Goal: Transaction & Acquisition: Purchase product/service

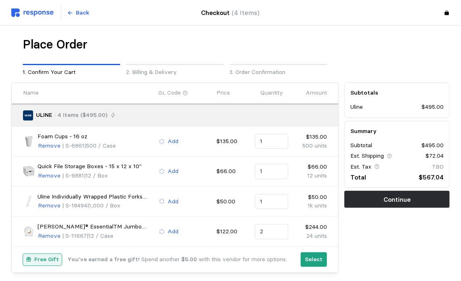
type input "3"
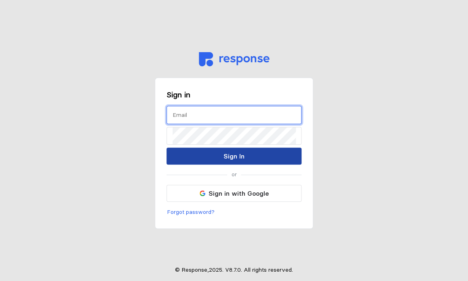
type input "[EMAIL_ADDRESS][DOMAIN_NAME]"
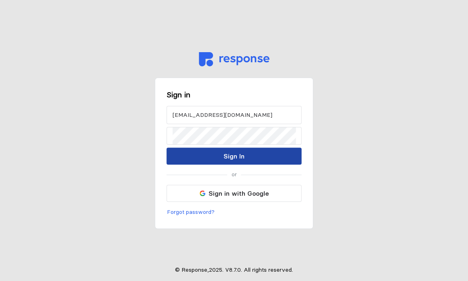
click at [218, 149] on button "Sign In" at bounding box center [233, 155] width 135 height 17
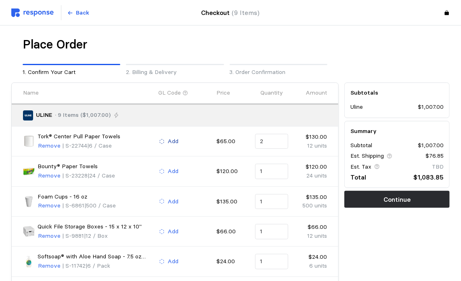
click at [177, 141] on p "Add" at bounding box center [173, 141] width 11 height 9
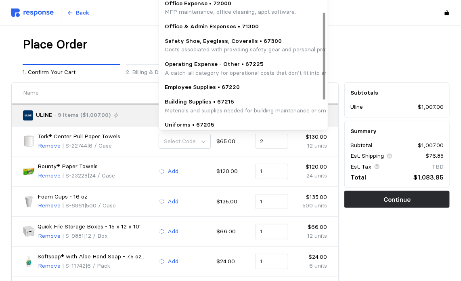
scroll to position [40, 0]
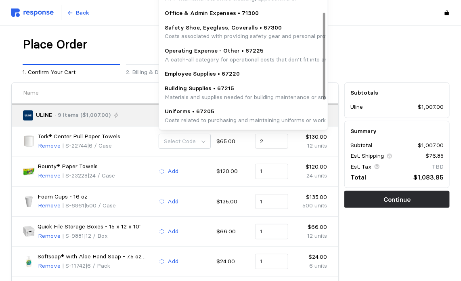
click at [206, 73] on p "Employee Supplies • 67220" at bounding box center [202, 73] width 75 height 9
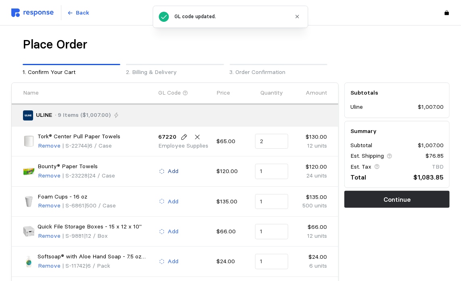
click at [171, 171] on p "Add" at bounding box center [173, 171] width 11 height 9
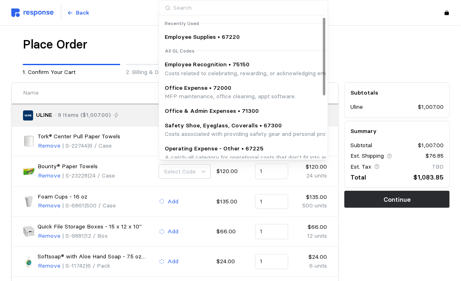
click at [229, 40] on p "Employee Supplies • 67220" at bounding box center [202, 37] width 75 height 9
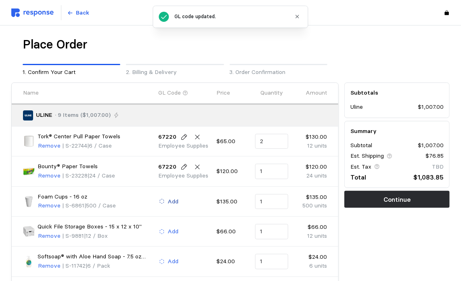
click at [173, 202] on p "Add" at bounding box center [173, 201] width 11 height 9
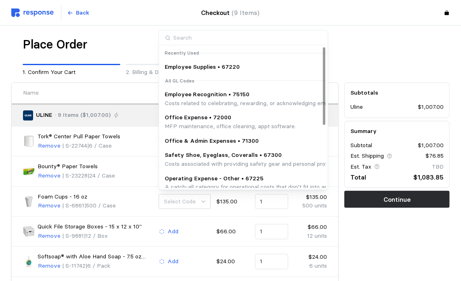
drag, startPoint x: 172, startPoint y: 64, endPoint x: 163, endPoint y: 83, distance: 20.8
click at [172, 64] on p "Employee Supplies • 67220" at bounding box center [202, 67] width 75 height 9
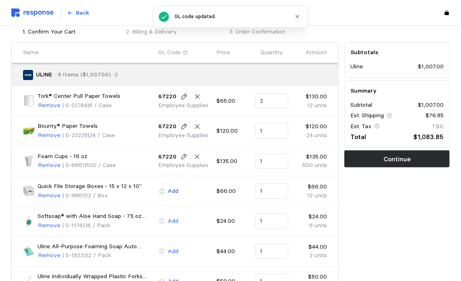
click at [178, 193] on p "Add" at bounding box center [173, 191] width 11 height 9
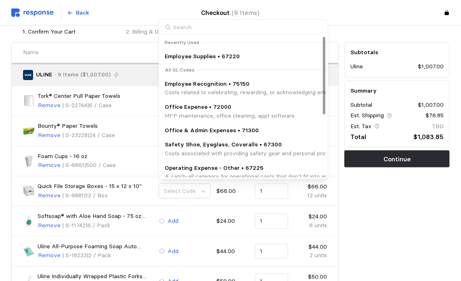
click at [208, 111] on p "MFP maintenance, office cleaning, appt software." at bounding box center [230, 115] width 131 height 9
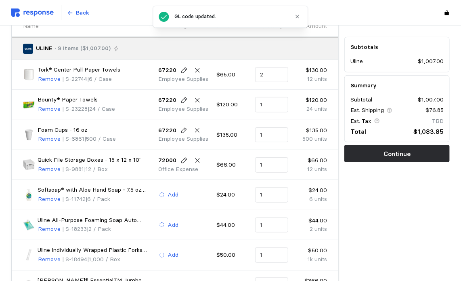
scroll to position [81, 0]
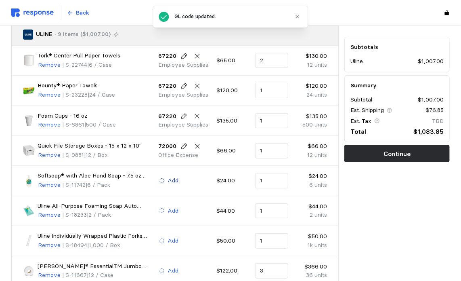
click at [173, 180] on p "Add" at bounding box center [173, 180] width 11 height 9
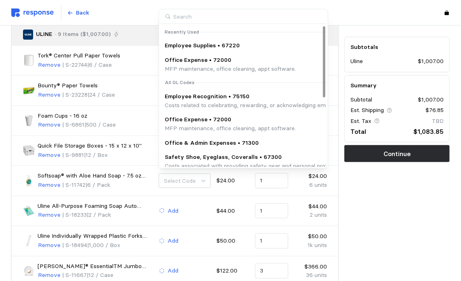
click at [197, 48] on p "Employee Supplies • 67220" at bounding box center [202, 45] width 75 height 9
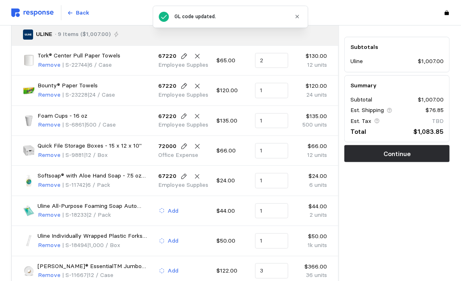
click at [175, 214] on div "Add" at bounding box center [185, 210] width 58 height 15
click at [173, 209] on p "Add" at bounding box center [173, 210] width 11 height 9
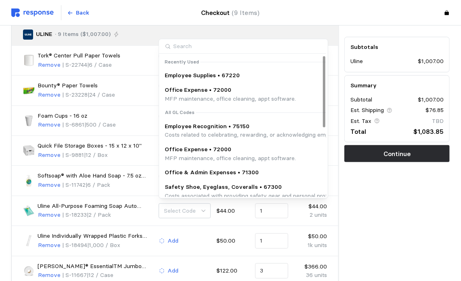
click at [196, 75] on p "Employee Supplies • 67220" at bounding box center [202, 75] width 75 height 9
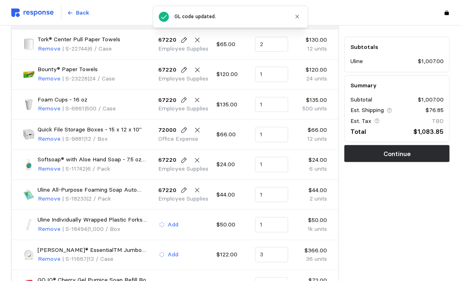
scroll to position [121, 0]
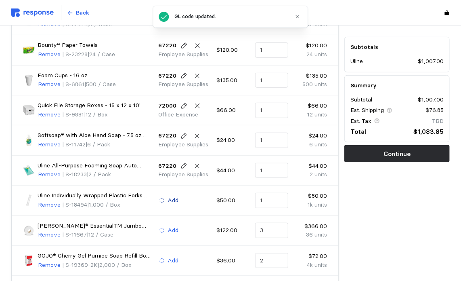
click at [175, 197] on p "Add" at bounding box center [173, 200] width 11 height 9
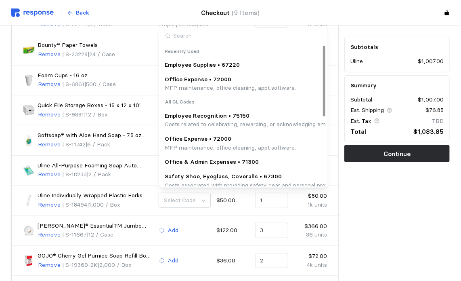
click at [204, 63] on p "Employee Supplies • 67220" at bounding box center [202, 65] width 75 height 9
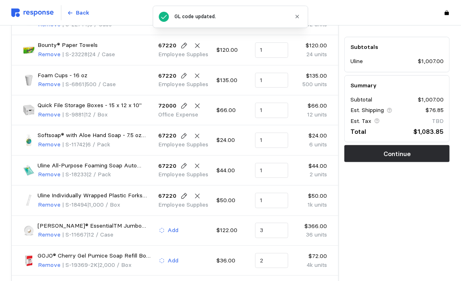
scroll to position [162, 0]
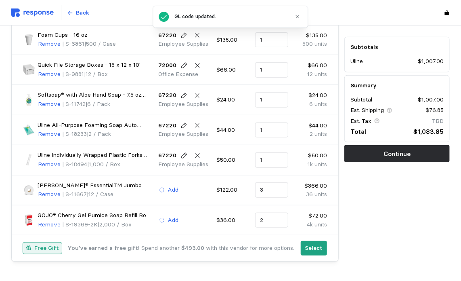
click at [171, 196] on div "[PERSON_NAME]® EssentialTM Jumbo Bath Tissue - 2-ply Remove | S-11667 | 12 / Ca…" at bounding box center [175, 190] width 310 height 24
click at [173, 189] on p "Add" at bounding box center [173, 189] width 11 height 9
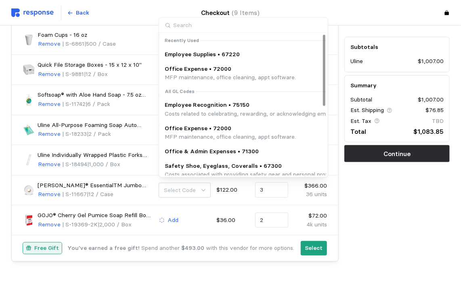
click at [199, 55] on p "Employee Supplies • 67220" at bounding box center [202, 54] width 75 height 9
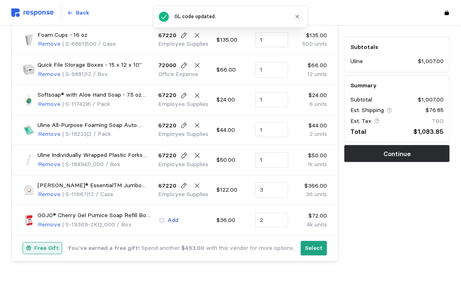
click at [174, 220] on p "Add" at bounding box center [173, 220] width 11 height 9
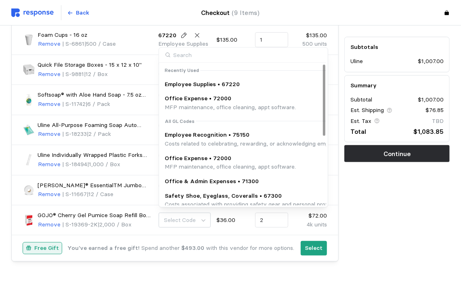
click at [189, 82] on p "Employee Supplies • 67220" at bounding box center [202, 84] width 75 height 9
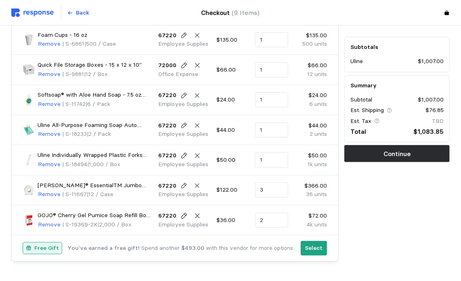
click at [334, 226] on div "GOJO® Cherry Gel Pumice Soap Refill Box - 2,000 mL Remove | S-19369-2K | 2,000 …" at bounding box center [175, 220] width 327 height 30
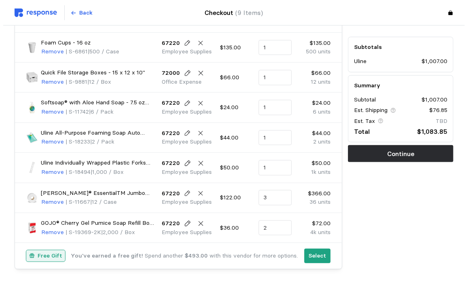
scroll to position [185, 0]
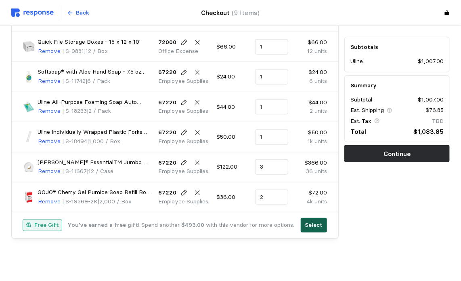
click at [318, 227] on button "Select" at bounding box center [314, 225] width 26 height 15
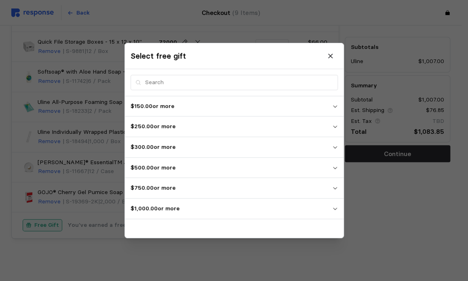
click at [247, 185] on p "$750.00 or more" at bounding box center [231, 188] width 202 height 9
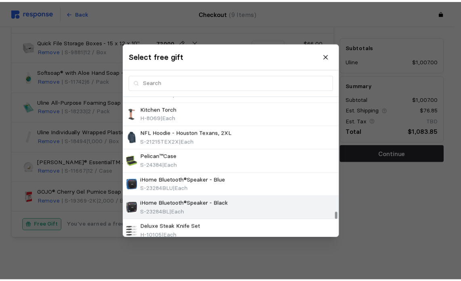
scroll to position [7089, 0]
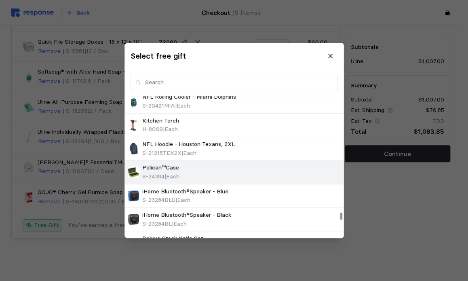
click at [164, 172] on span "S-24384" at bounding box center [153, 175] width 22 height 7
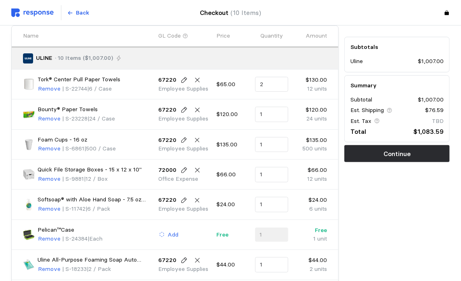
scroll to position [121, 0]
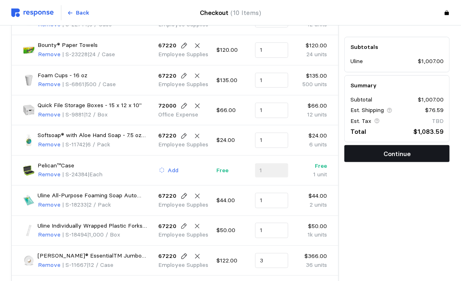
click at [371, 155] on button "Continue" at bounding box center [397, 153] width 105 height 17
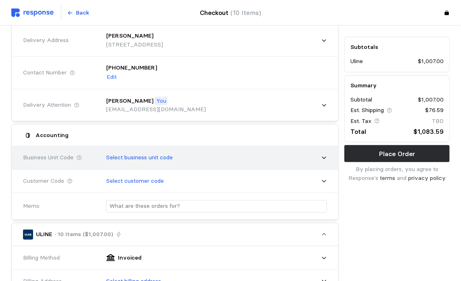
scroll to position [81, 0]
click at [183, 160] on div "Select business unit code" at bounding box center [214, 157] width 227 height 20
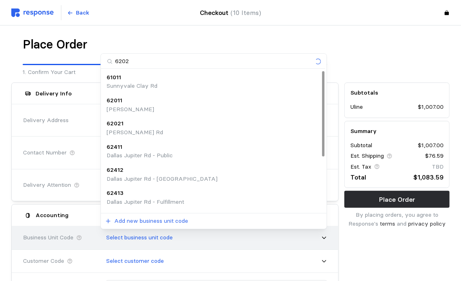
type input "6202"
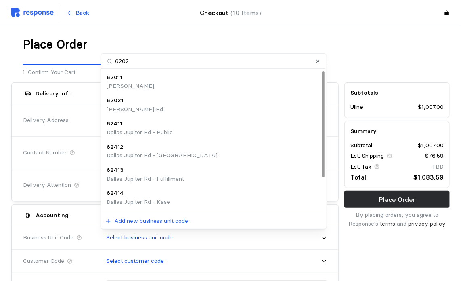
click at [148, 105] on p "[PERSON_NAME] Rd" at bounding box center [135, 109] width 57 height 9
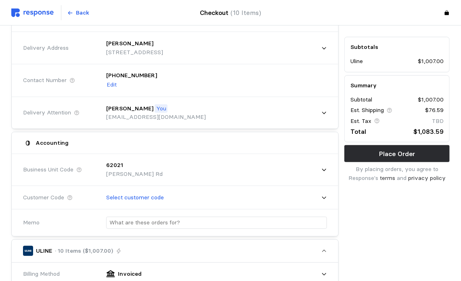
scroll to position [81, 0]
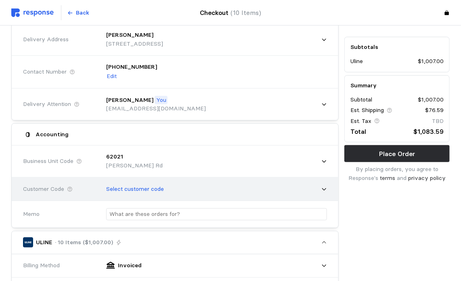
click at [321, 189] on div "Select customer code" at bounding box center [214, 189] width 227 height 20
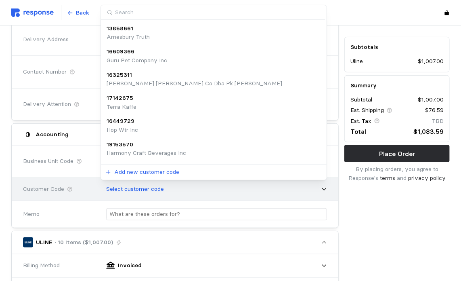
click at [321, 189] on div "Select customer code" at bounding box center [214, 189] width 227 height 20
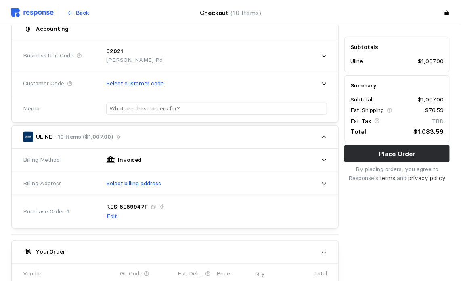
scroll to position [202, 0]
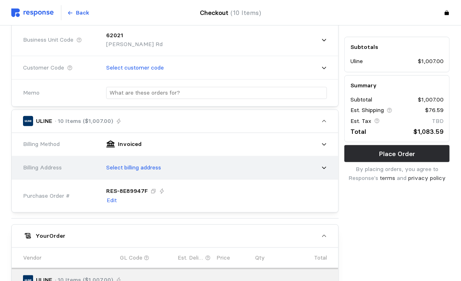
click at [306, 168] on div "Select billing address" at bounding box center [214, 168] width 227 height 20
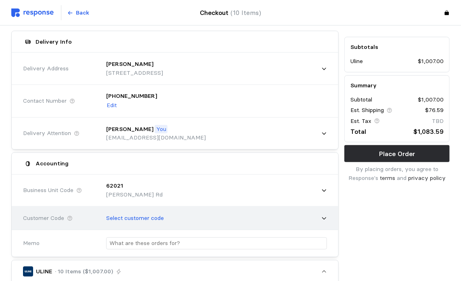
click at [328, 208] on div "Select customer code" at bounding box center [214, 218] width 232 height 26
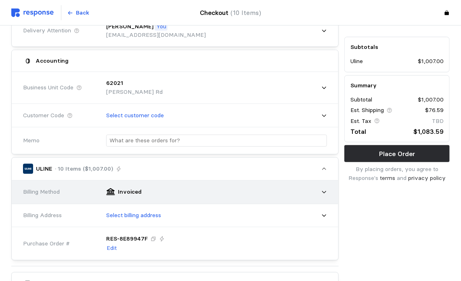
scroll to position [173, 0]
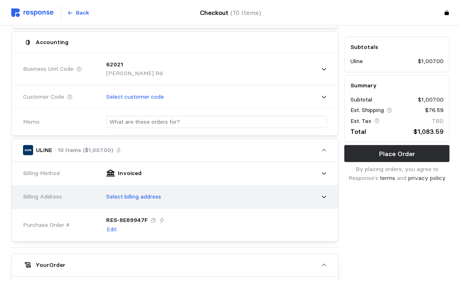
click at [311, 191] on div "Select billing address" at bounding box center [214, 197] width 227 height 20
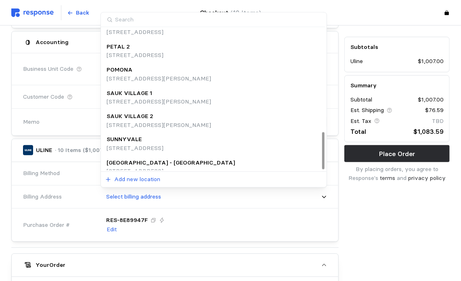
scroll to position [391, 0]
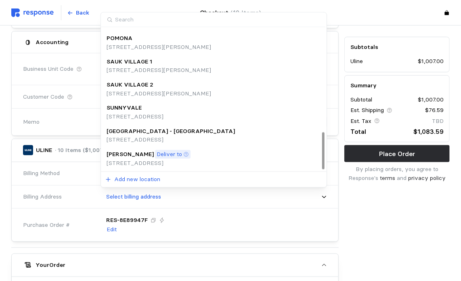
click at [251, 152] on div "[PERSON_NAME] to [STREET_ADDRESS]" at bounding box center [214, 158] width 215 height 17
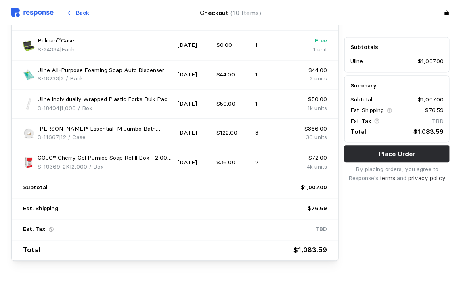
scroll to position [639, 0]
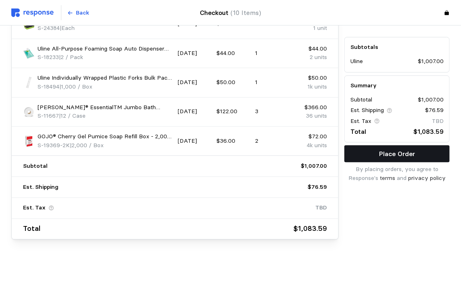
click at [385, 150] on p "Place Order" at bounding box center [397, 154] width 36 height 10
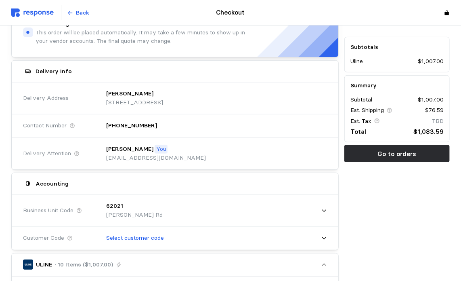
scroll to position [0, 0]
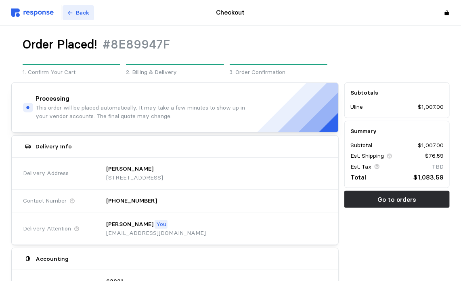
click at [73, 9] on button "Back" at bounding box center [79, 12] width 32 height 15
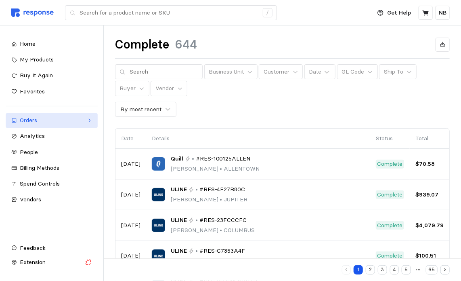
click at [45, 122] on div "Orders" at bounding box center [52, 120] width 64 height 9
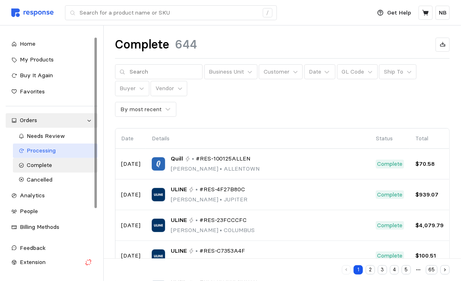
click at [48, 144] on link "Processing" at bounding box center [55, 150] width 85 height 15
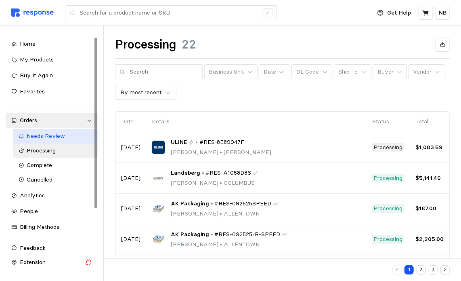
click at [63, 138] on span "Needs Review" at bounding box center [46, 135] width 38 height 7
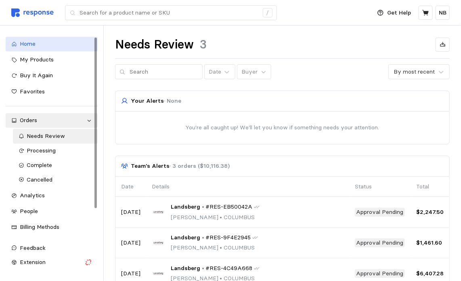
click at [52, 49] on link "Home" at bounding box center [52, 44] width 92 height 15
